Goal: Task Accomplishment & Management: Use online tool/utility

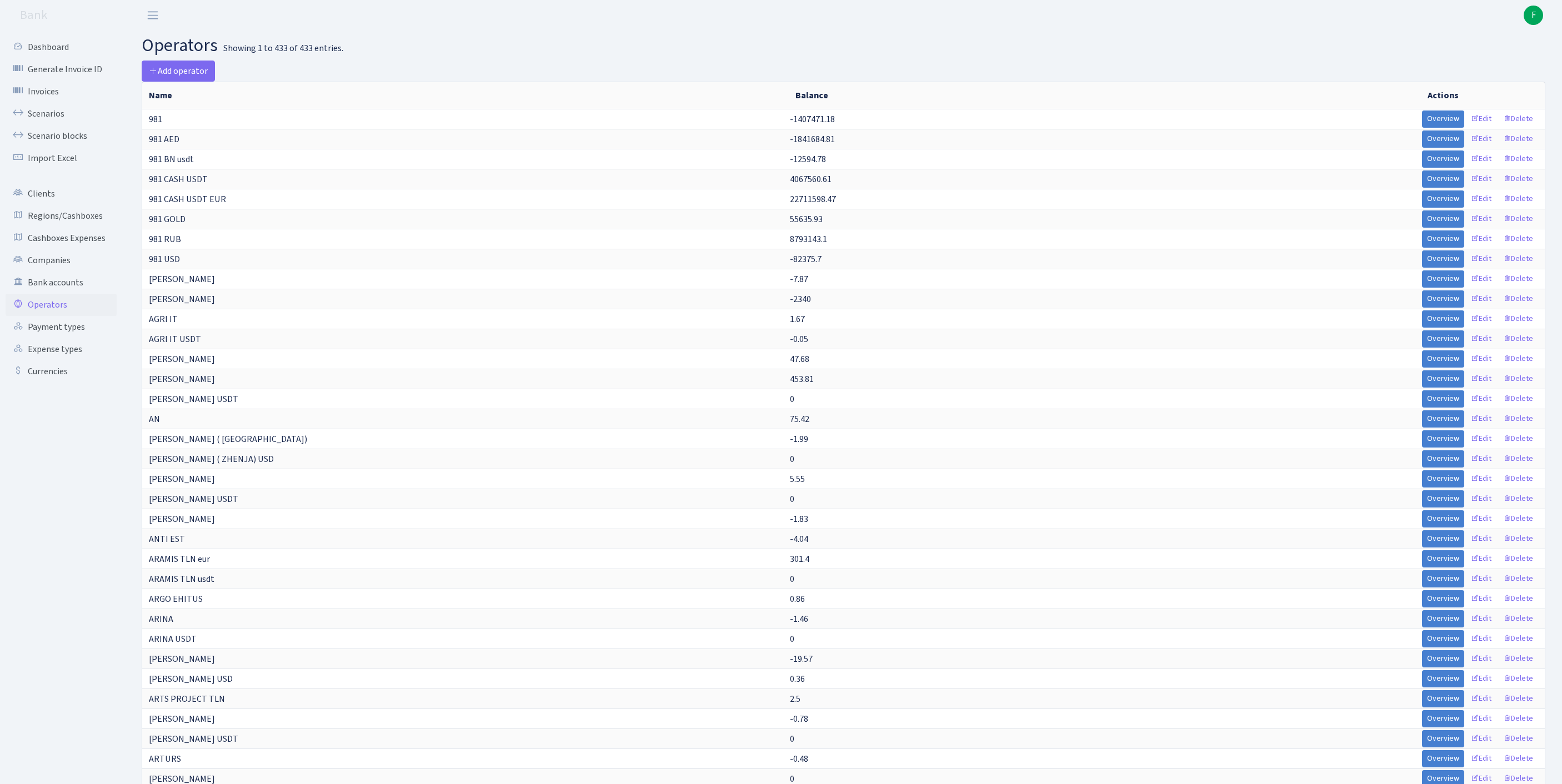
select select "-1"
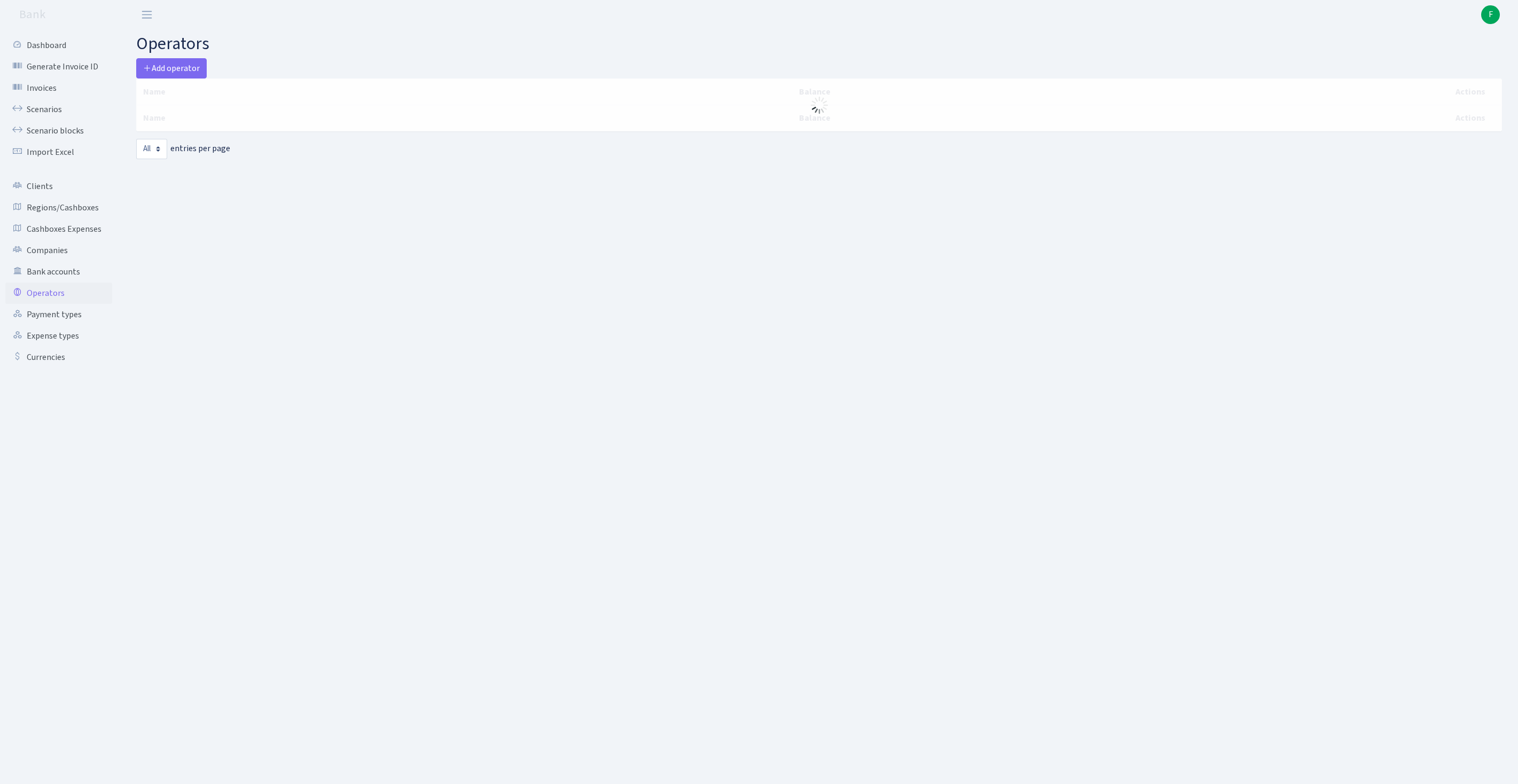
select select "-1"
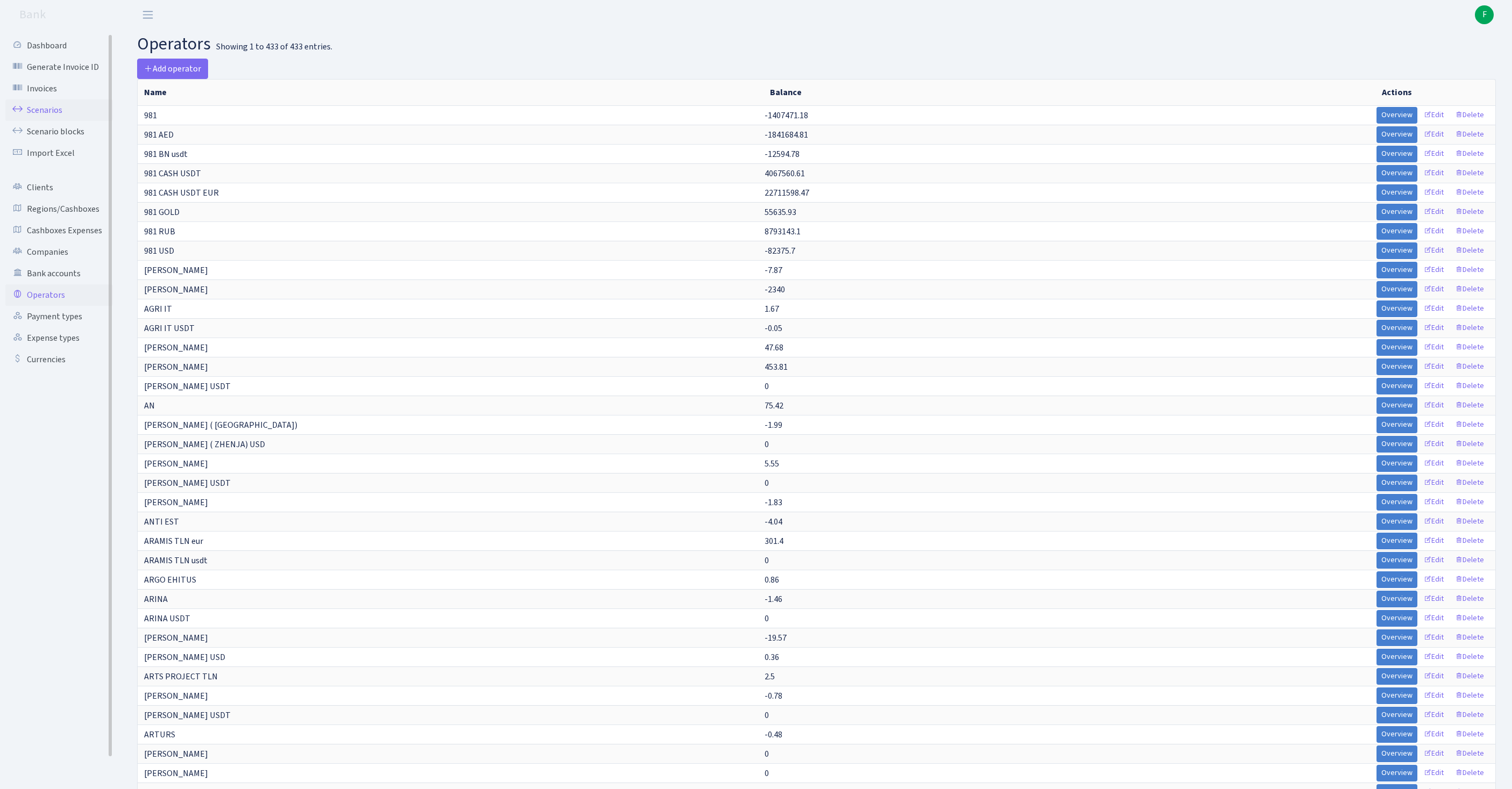
click at [49, 120] on link "Scenarios" at bounding box center [59, 110] width 107 height 22
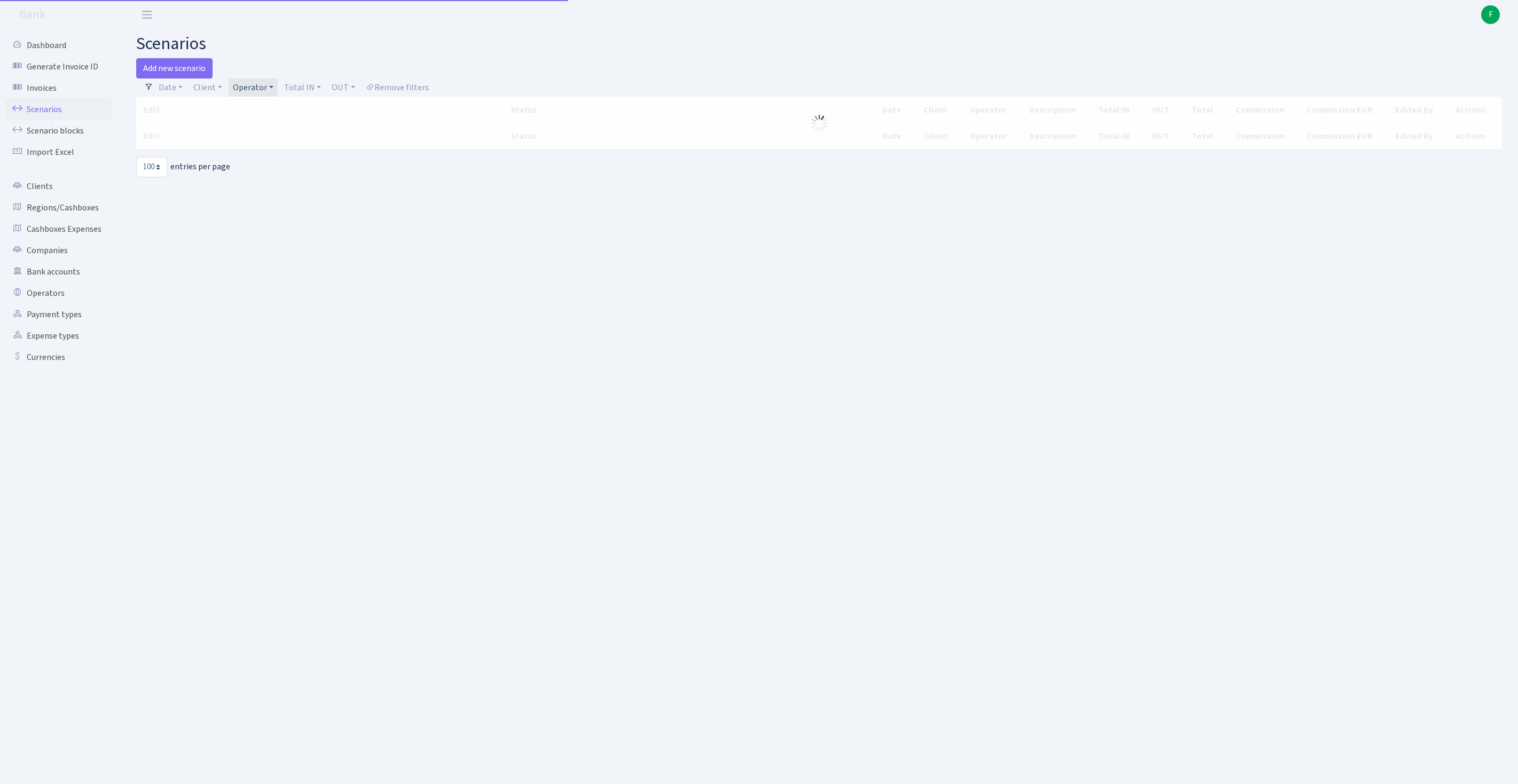
select select "100"
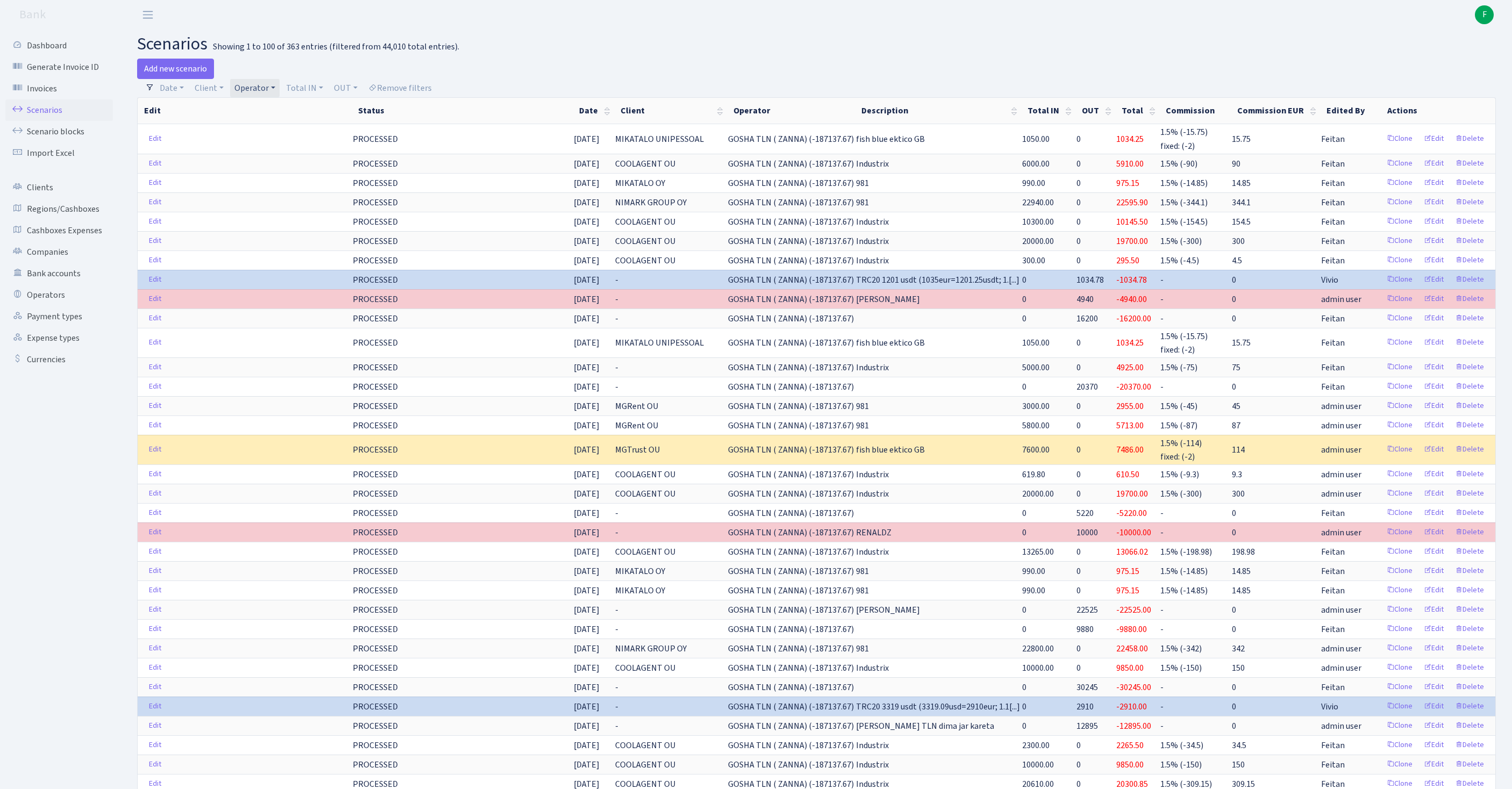
click at [280, 91] on link "Operator" at bounding box center [255, 88] width 49 height 18
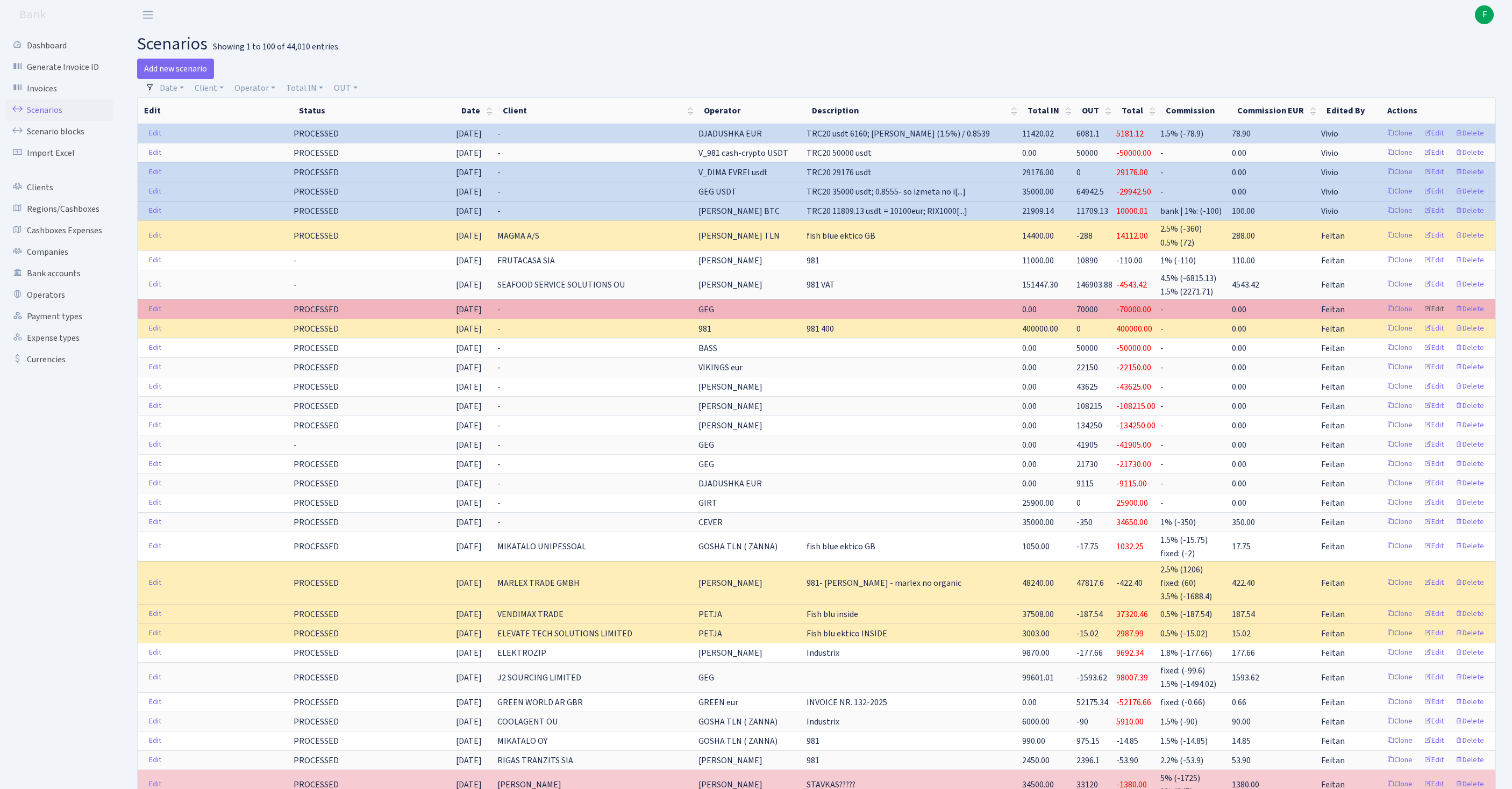
click at [1424, 317] on link "Edit" at bounding box center [1434, 309] width 30 height 17
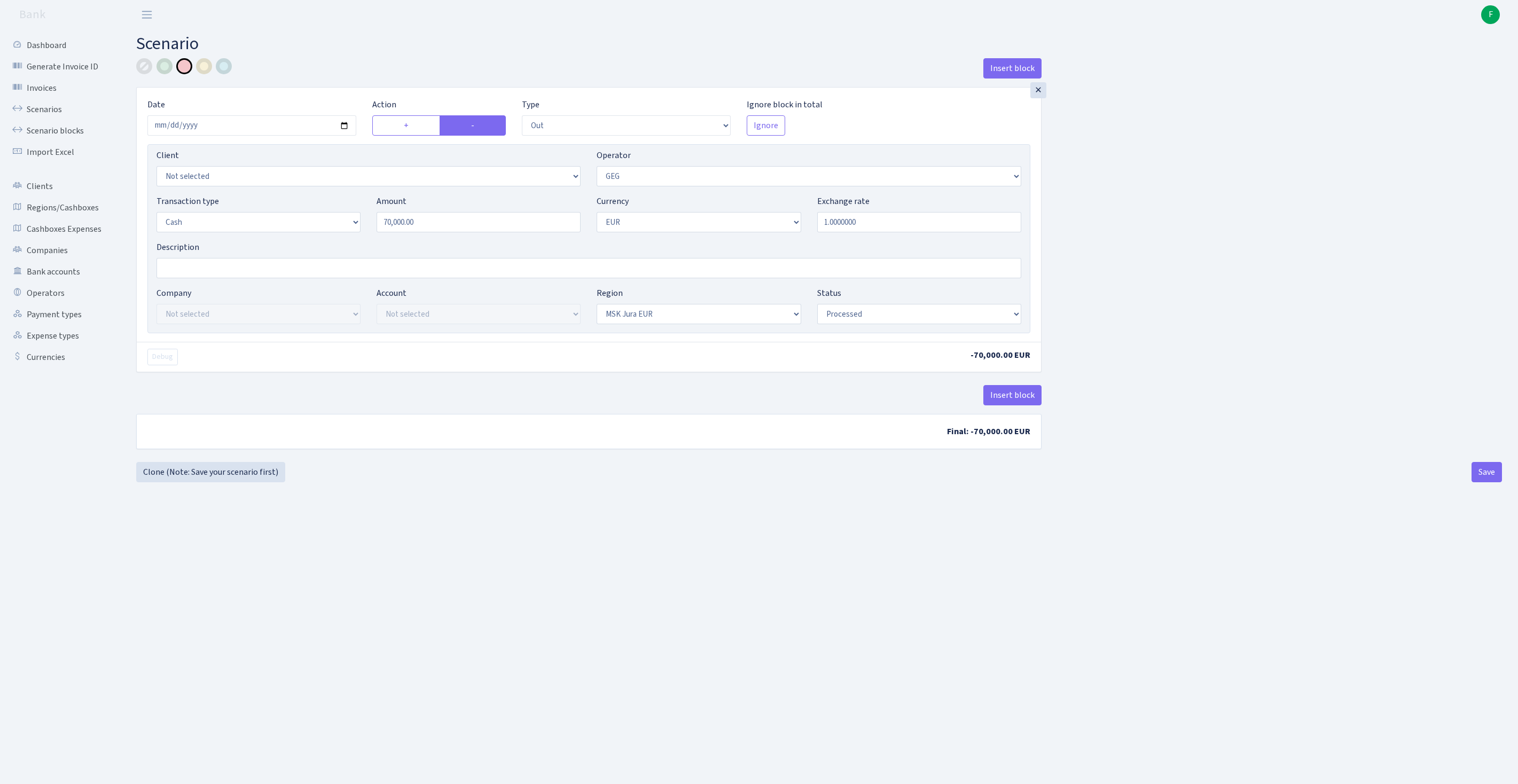
select select "out"
select select "65"
select select "1"
select select "16"
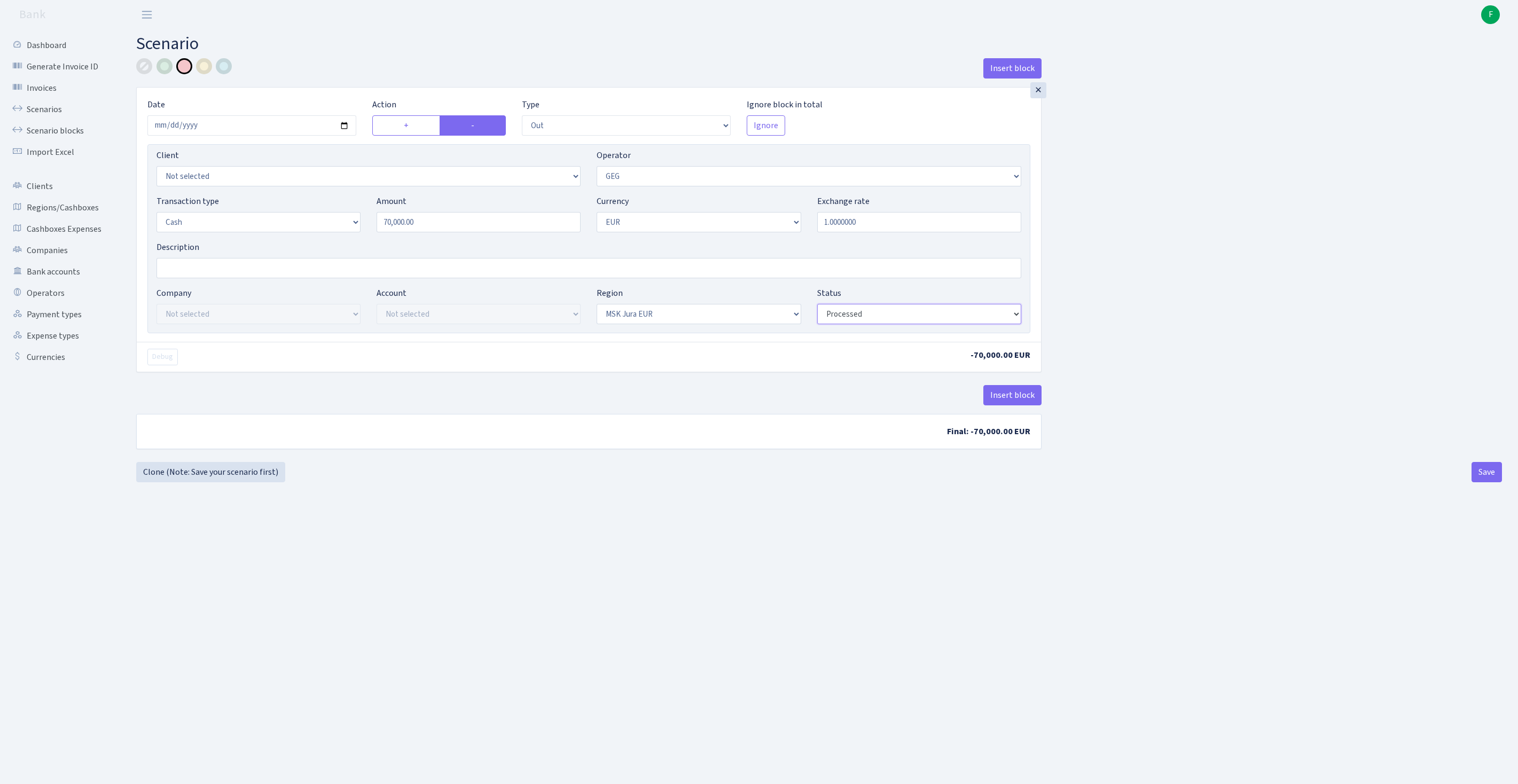
select select "pending"
click at [1484, 482] on button "Save" at bounding box center [1486, 472] width 30 height 20
select select "out"
select select "65"
select select "1"
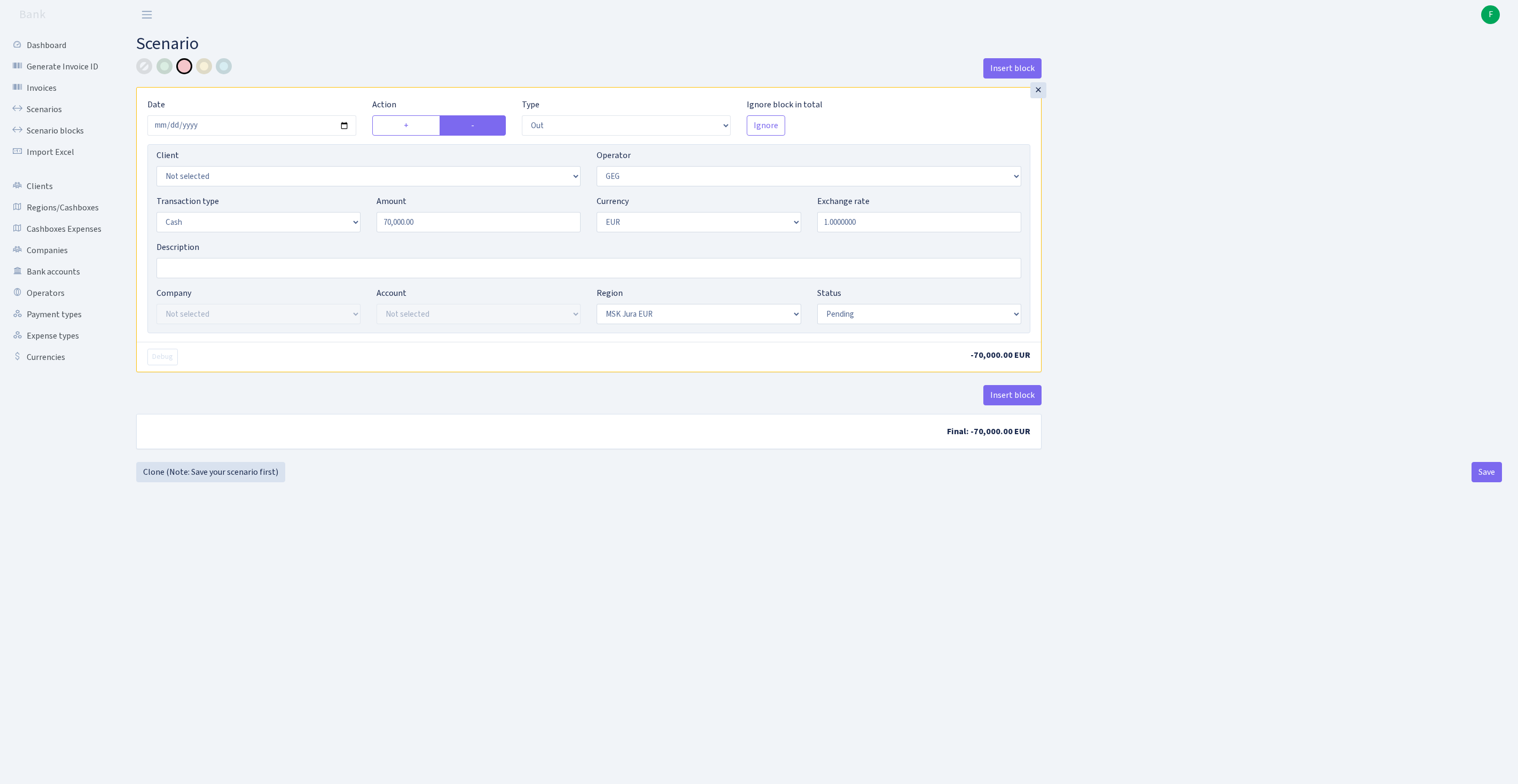
select select "1"
select select "16"
select select "pending"
click at [50, 115] on link "Scenarios" at bounding box center [58, 109] width 107 height 21
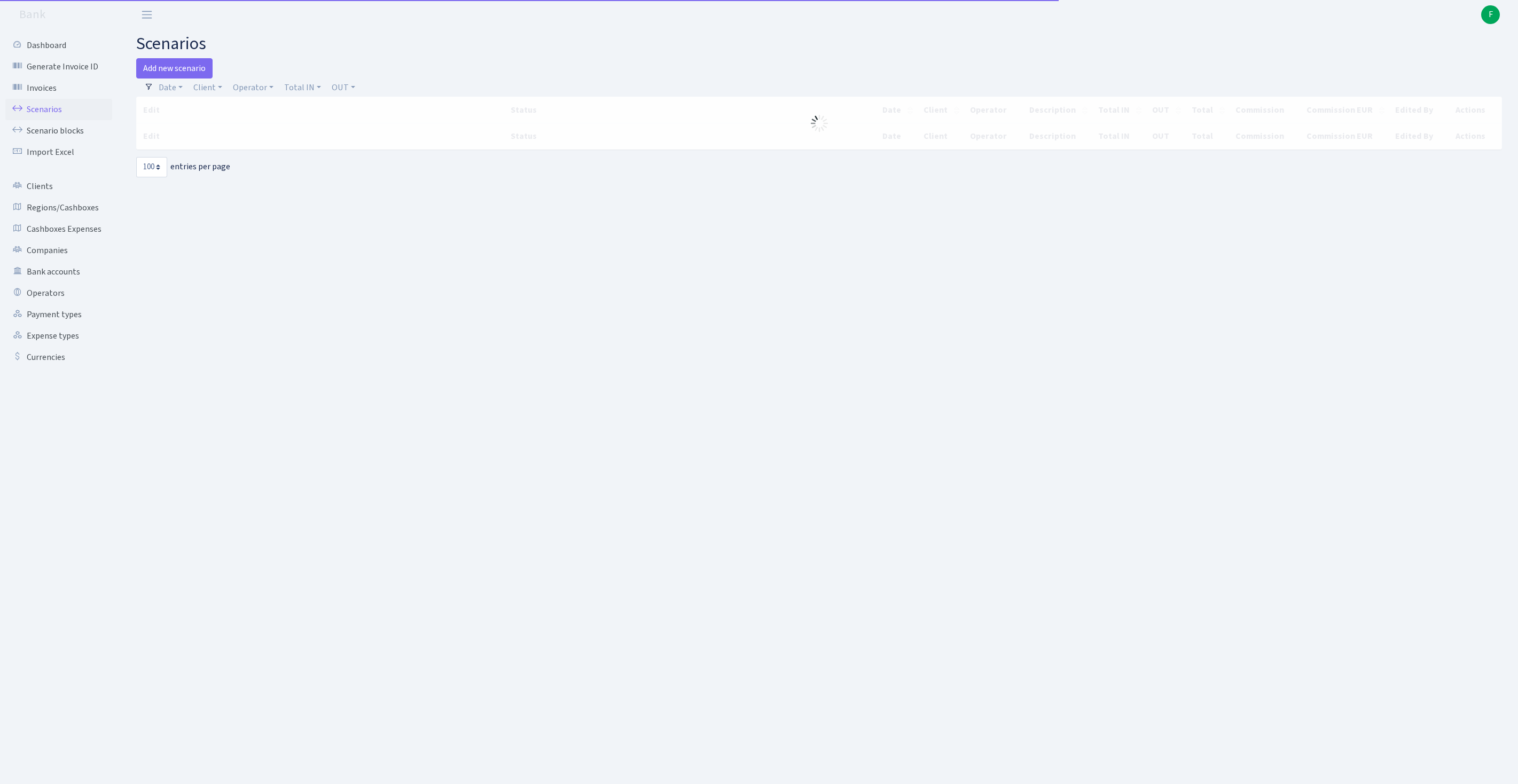
select select "100"
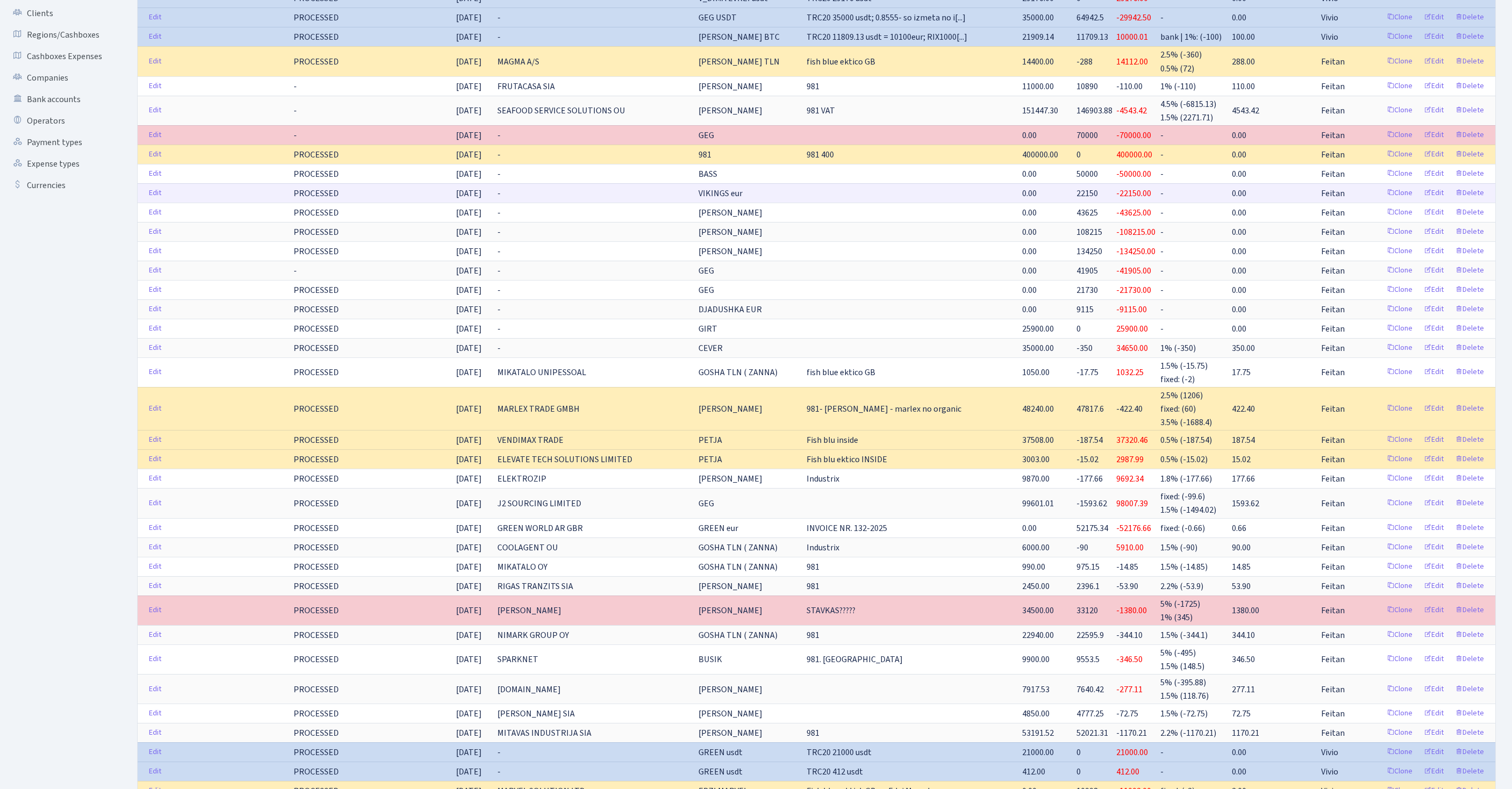
scroll to position [376, 0]
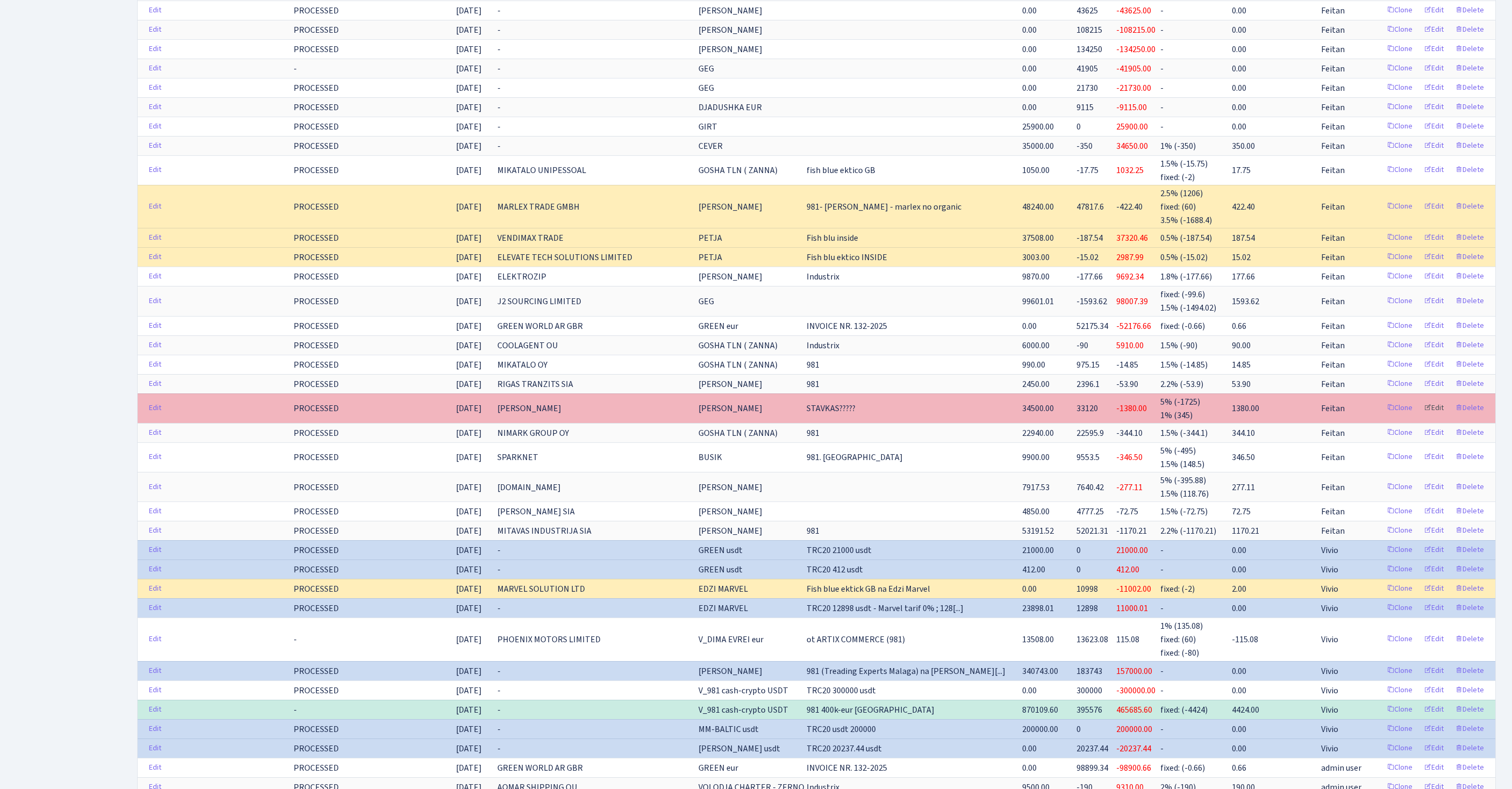
click at [1422, 417] on link "Edit" at bounding box center [1434, 408] width 30 height 17
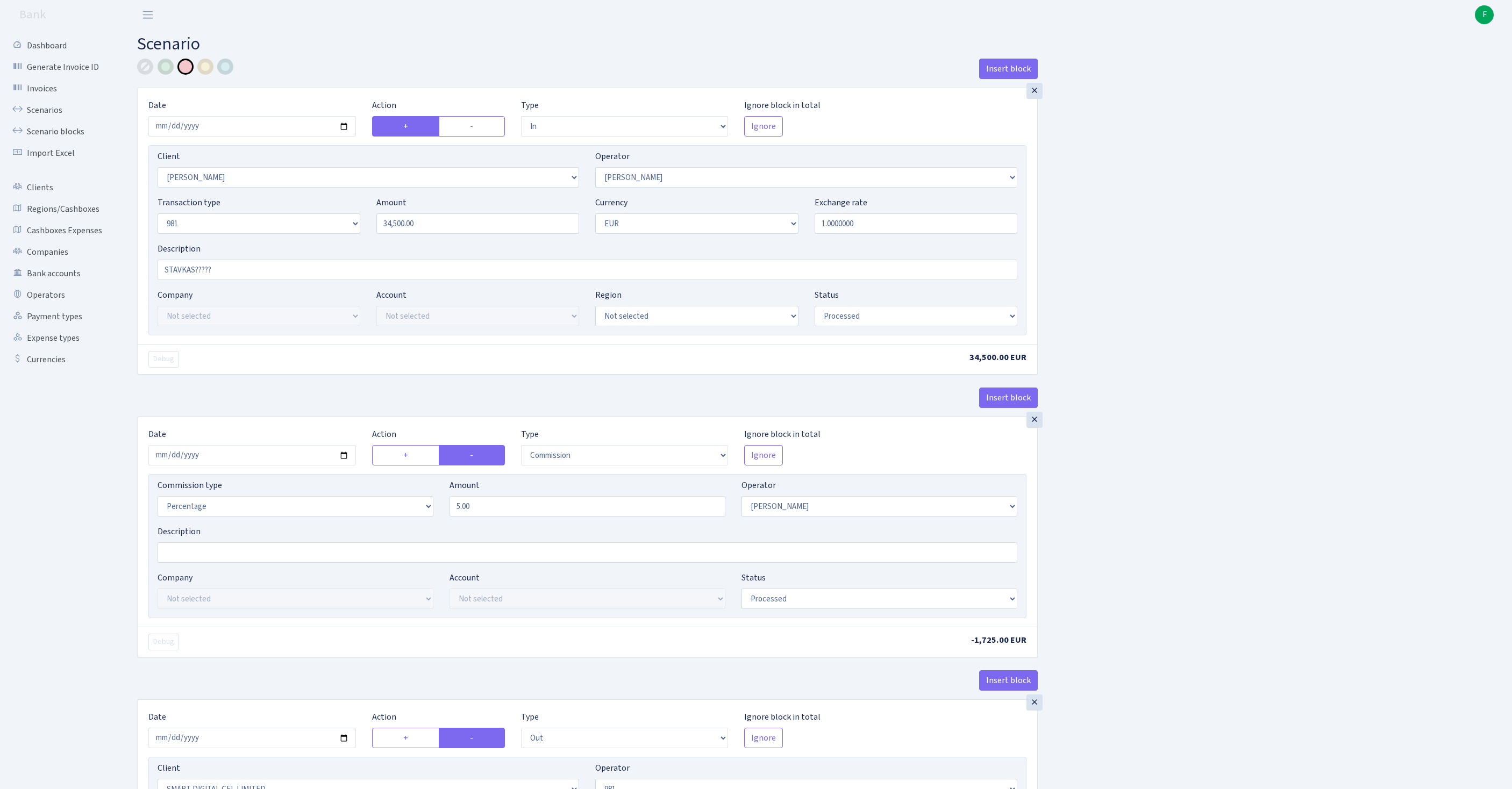
select select "in"
select select "3358"
select select "30"
select select "8"
select select "1"
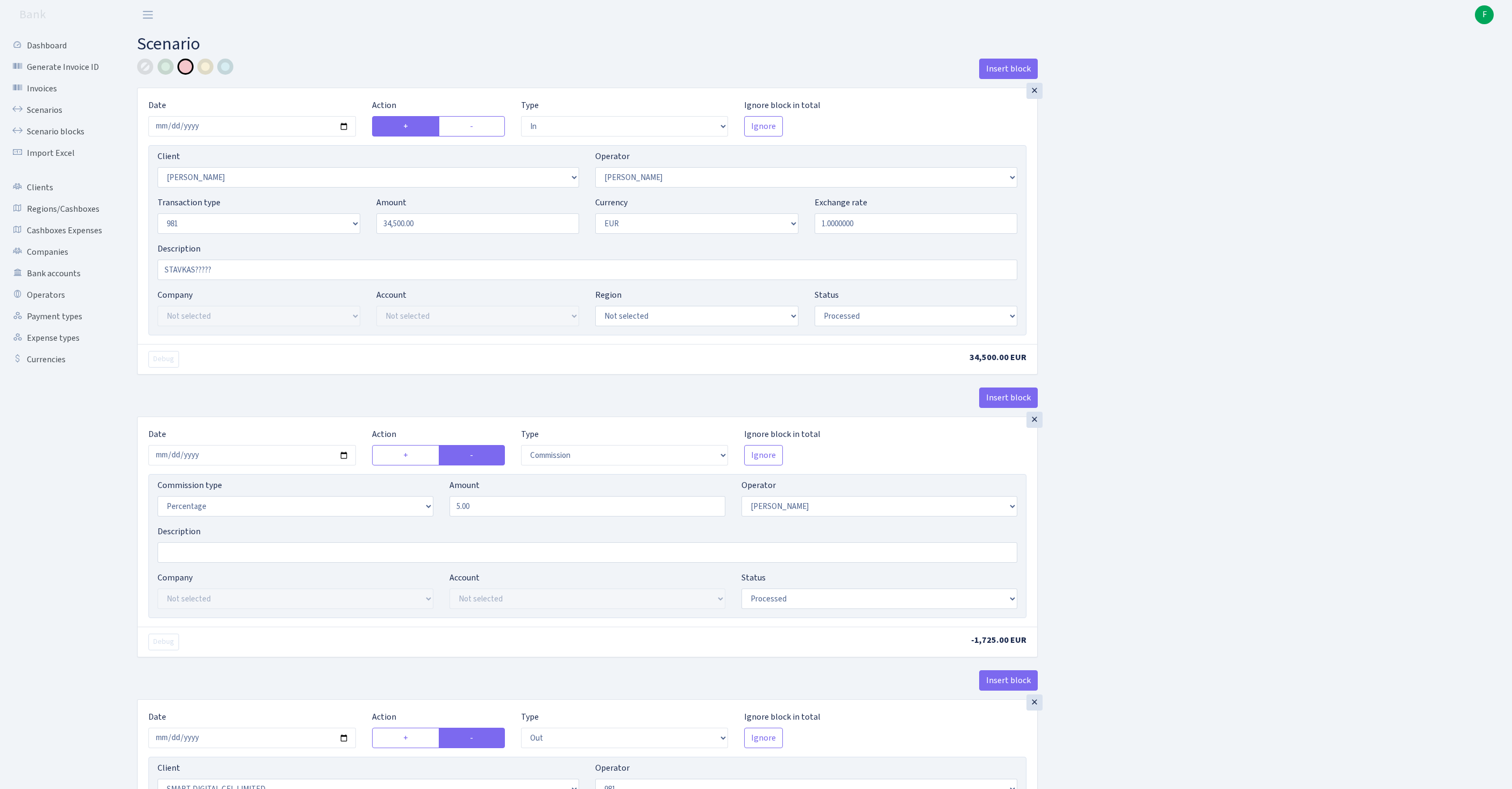
select select "processed"
select select "commission"
select select "30"
select select "processed"
select select "out"
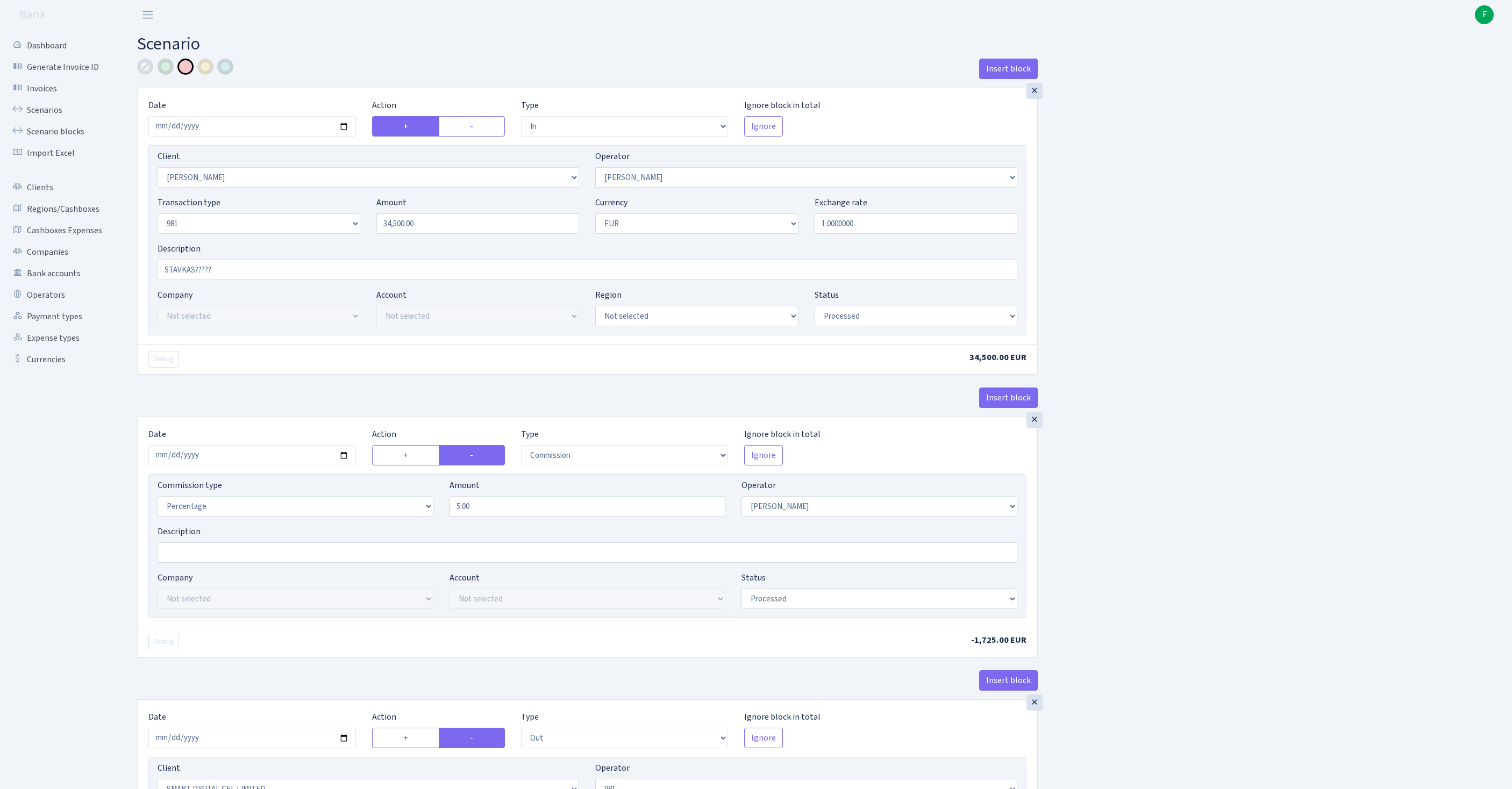
select select "2363"
select select "61"
select select "8"
select select "1"
select select "processed"
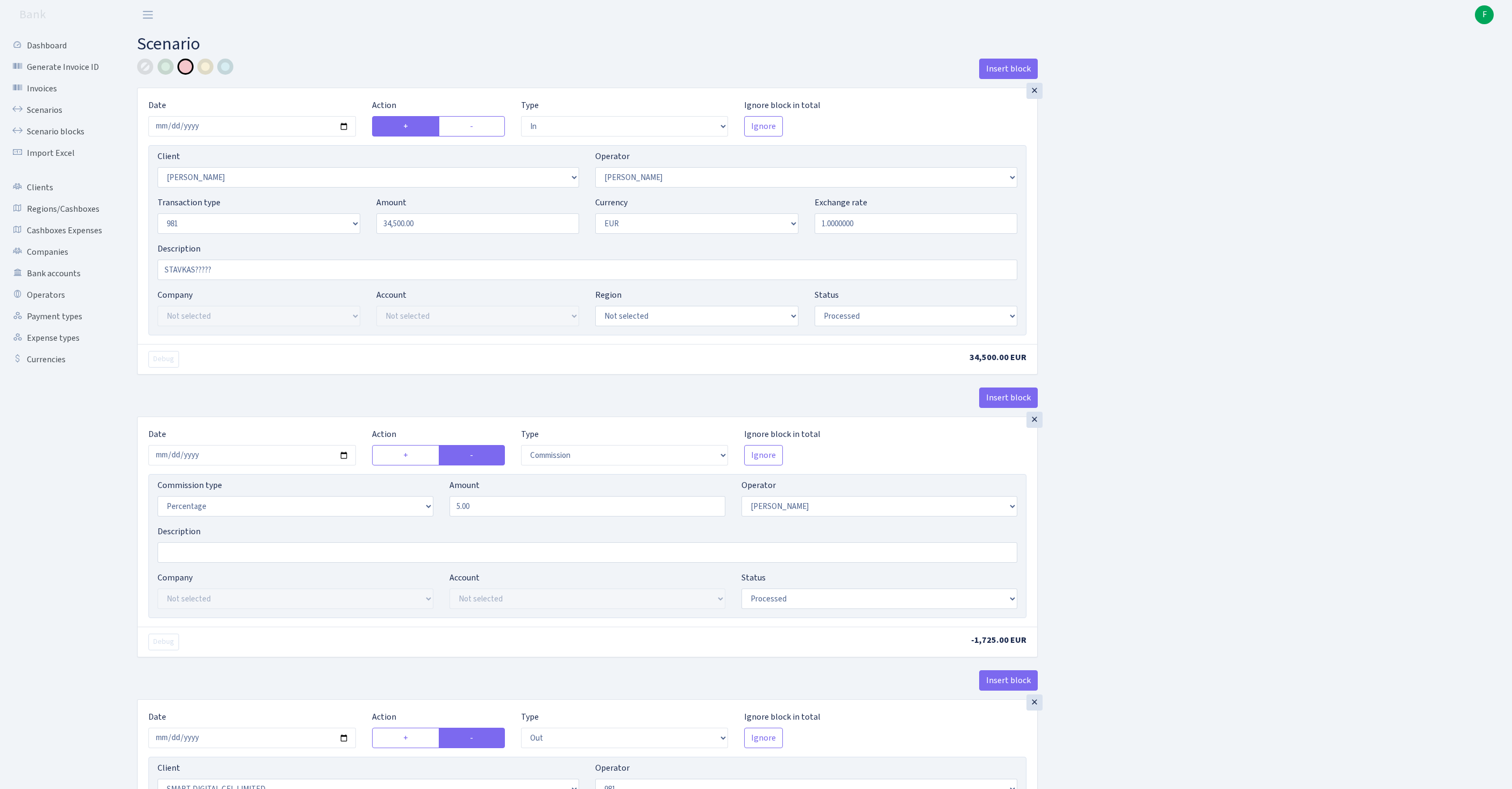
select select "commission"
select select "61"
select select "processed"
